Goal: Task Accomplishment & Management: Manage account settings

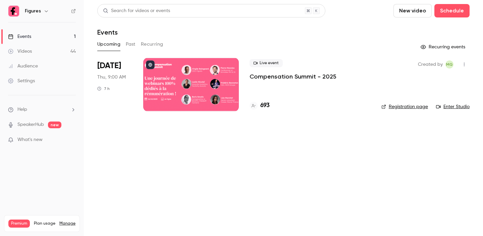
click at [129, 44] on button "Past" at bounding box center [131, 44] width 10 height 11
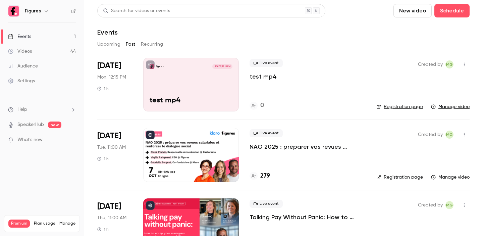
click at [467, 62] on button "button" at bounding box center [464, 64] width 11 height 11
click at [433, 133] on div "Delete" at bounding box center [438, 134] width 51 height 7
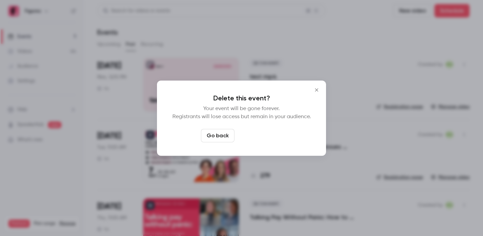
click at [254, 135] on button "Delete event" at bounding box center [259, 135] width 45 height 13
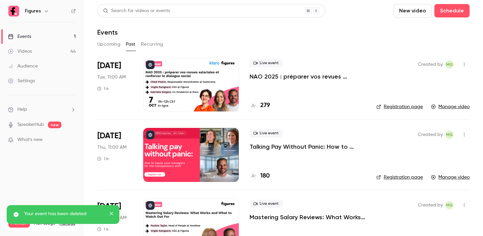
click at [111, 46] on button "Upcoming" at bounding box center [108, 44] width 23 height 11
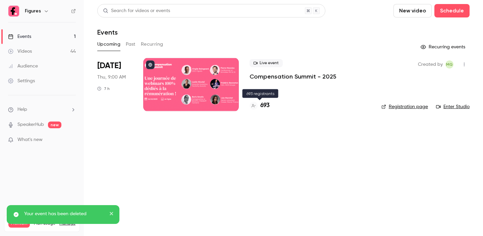
click at [266, 105] on h4 "693" at bounding box center [264, 105] width 9 height 9
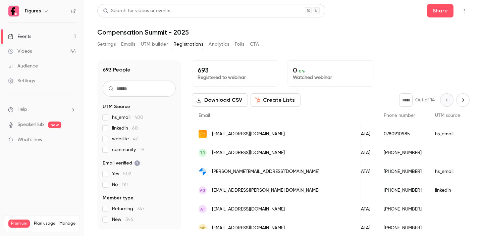
click at [47, 31] on link "Events 1" at bounding box center [42, 36] width 84 height 15
